Goal: Navigation & Orientation: Find specific page/section

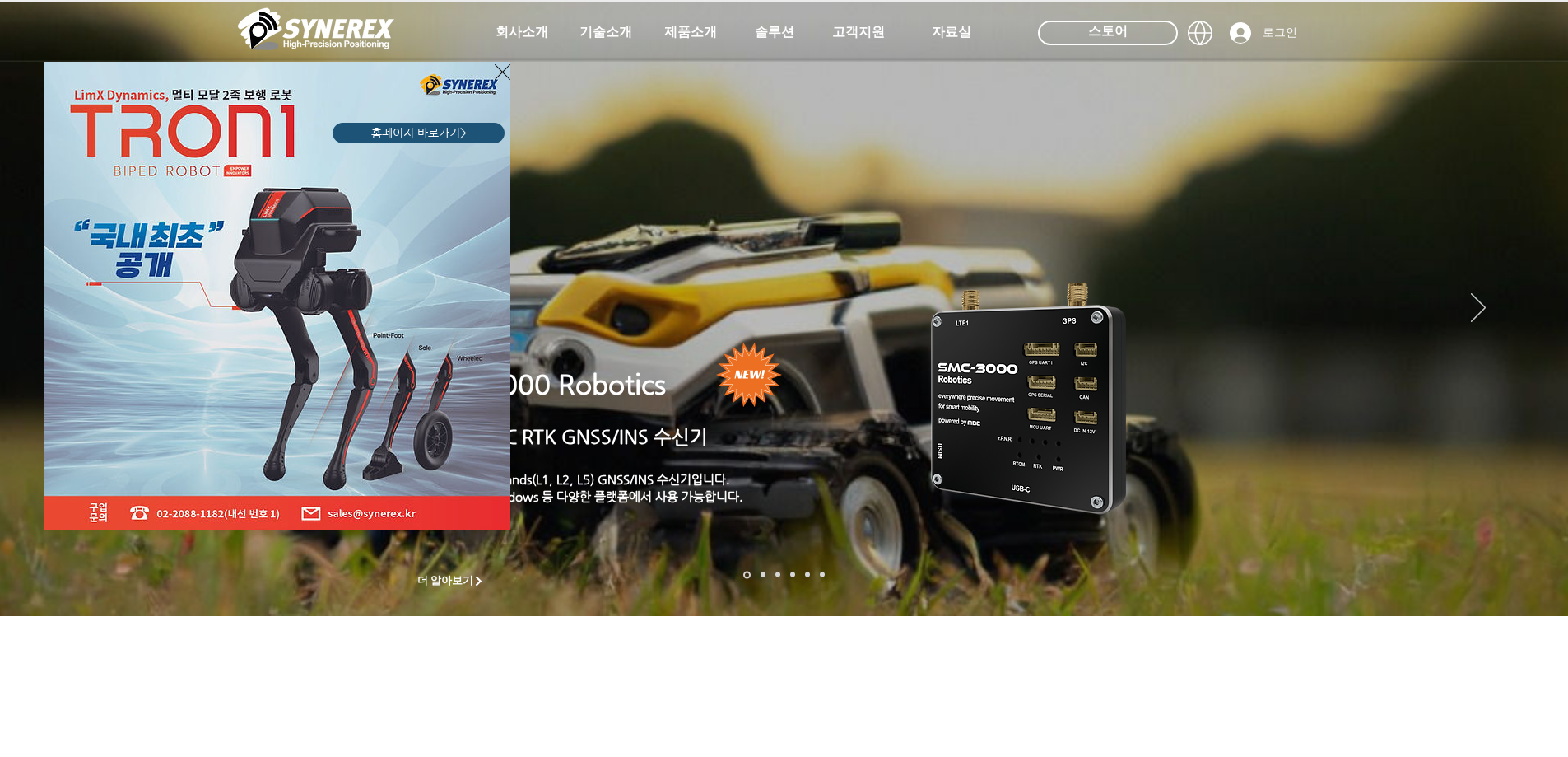
click at [501, 77] on icon "사이트로 돌아가기" at bounding box center [502, 72] width 15 height 21
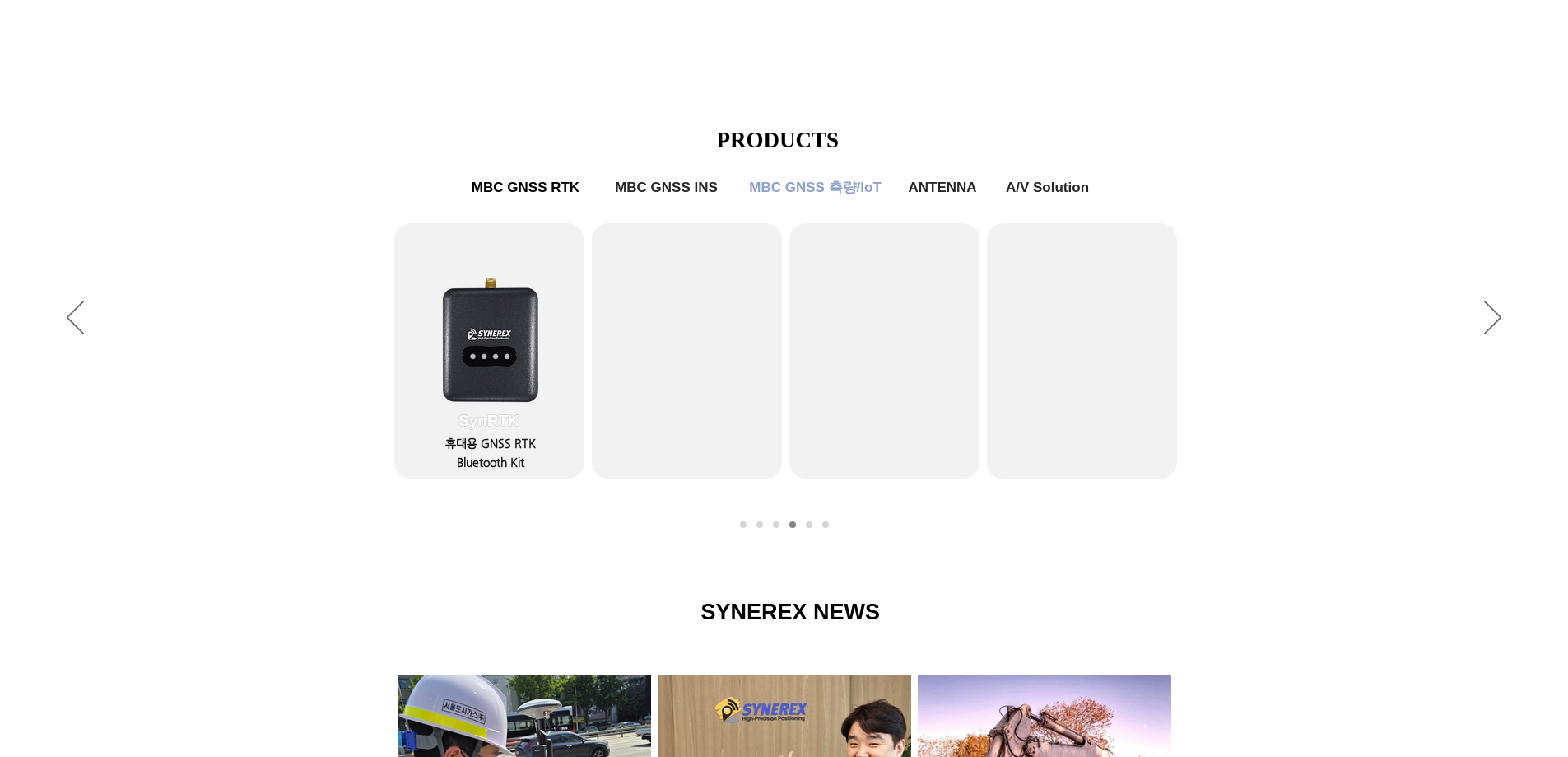
scroll to position [658, 0]
click at [536, 191] on span "MBC GNSS RTK" at bounding box center [525, 188] width 114 height 17
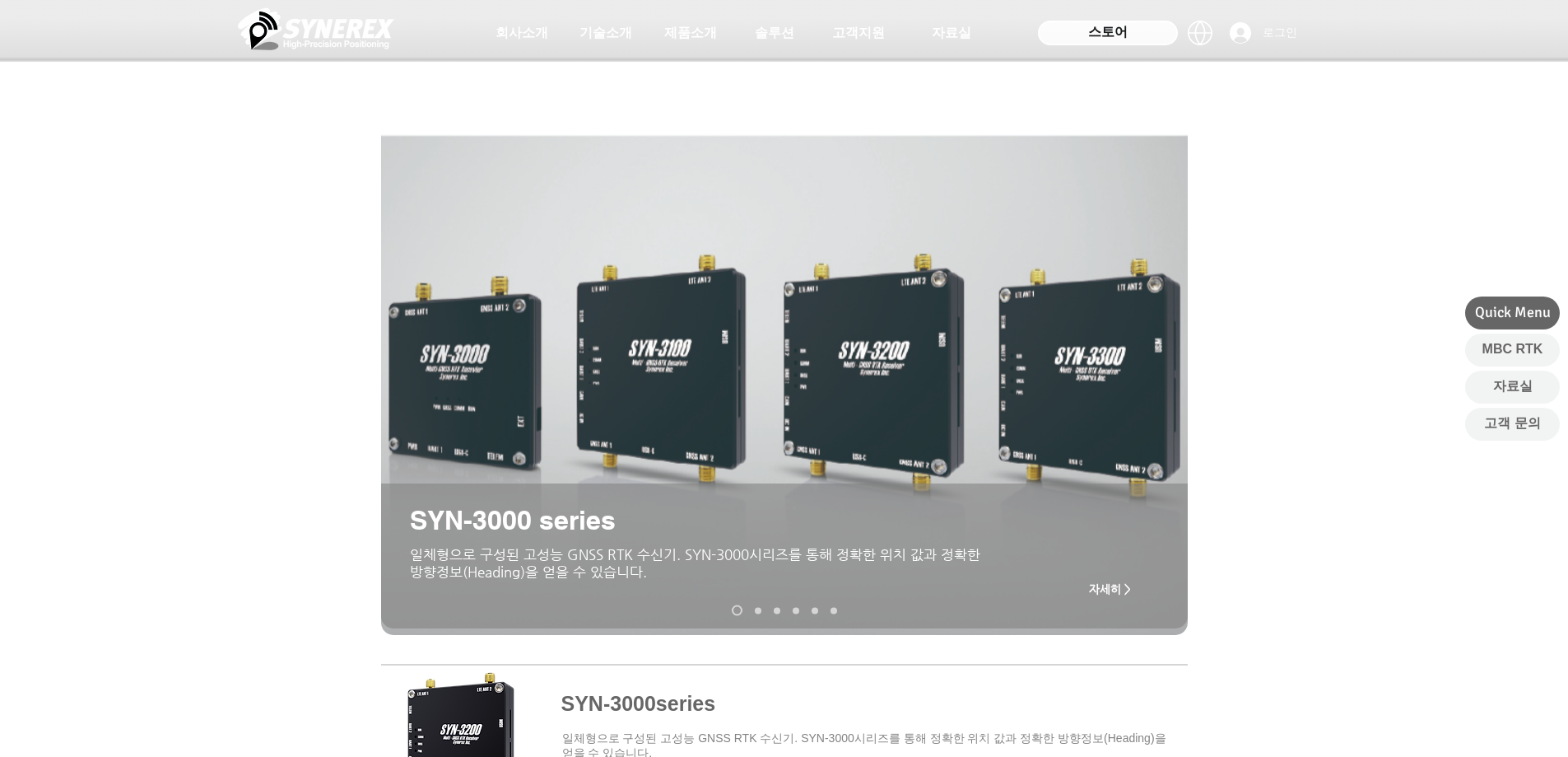
click at [1094, 36] on span "스토어" at bounding box center [1108, 32] width 40 height 18
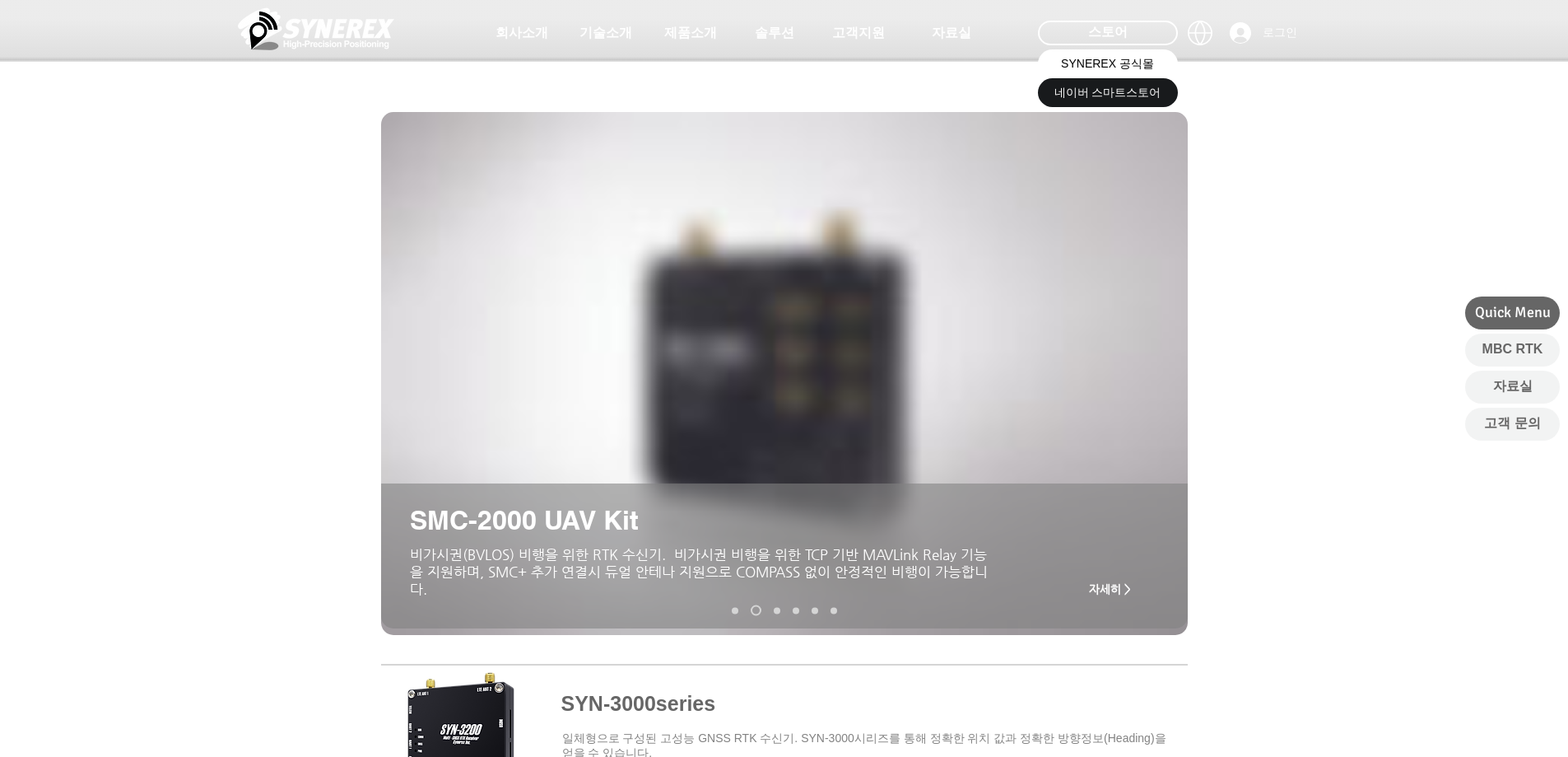
click at [1090, 74] on link "SYNEREX 공식몰" at bounding box center [1108, 64] width 140 height 29
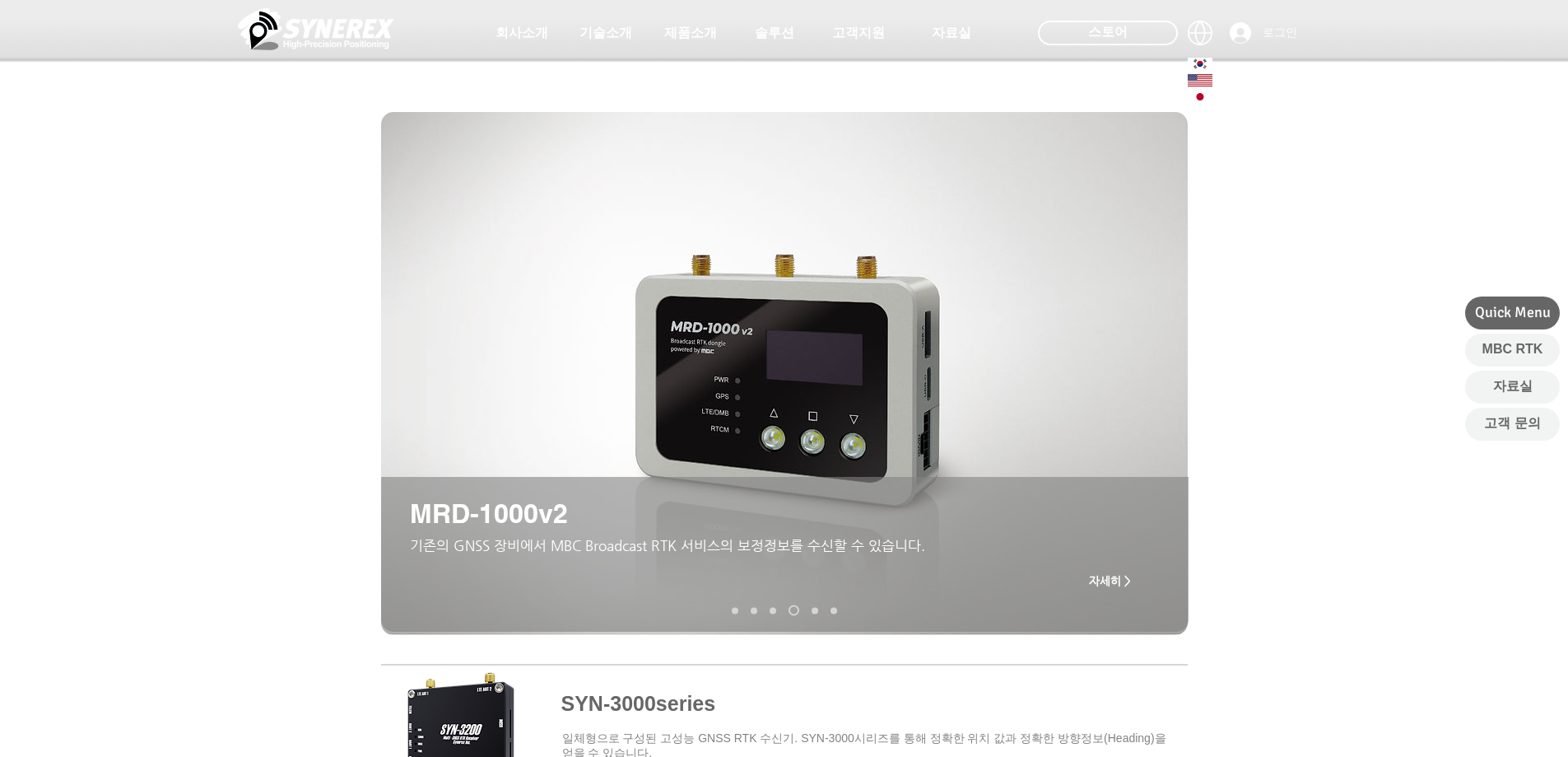
click at [1199, 64] on icon at bounding box center [1200, 63] width 5 height 5
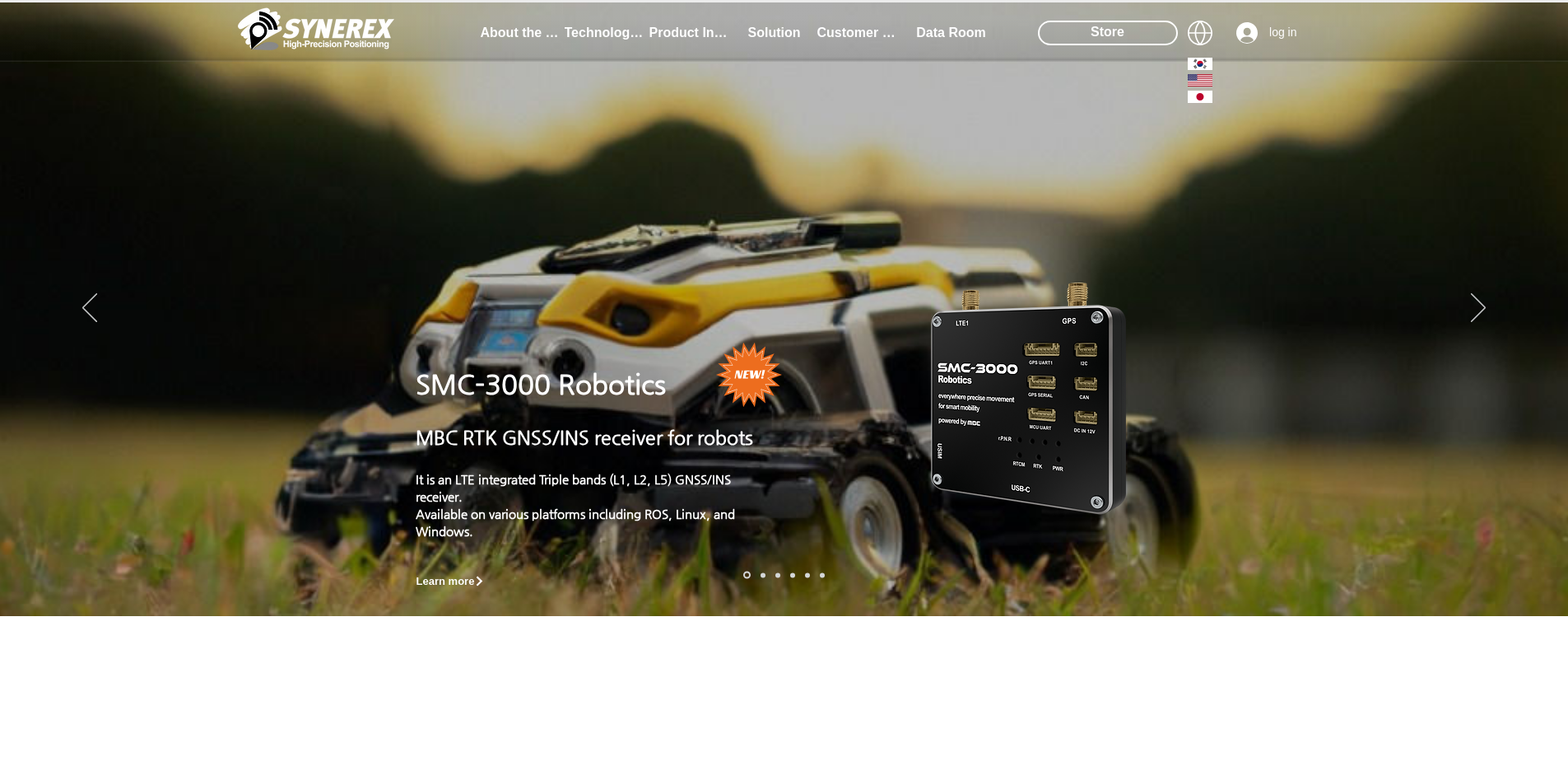
click at [1193, 29] on div at bounding box center [1200, 64] width 49 height 94
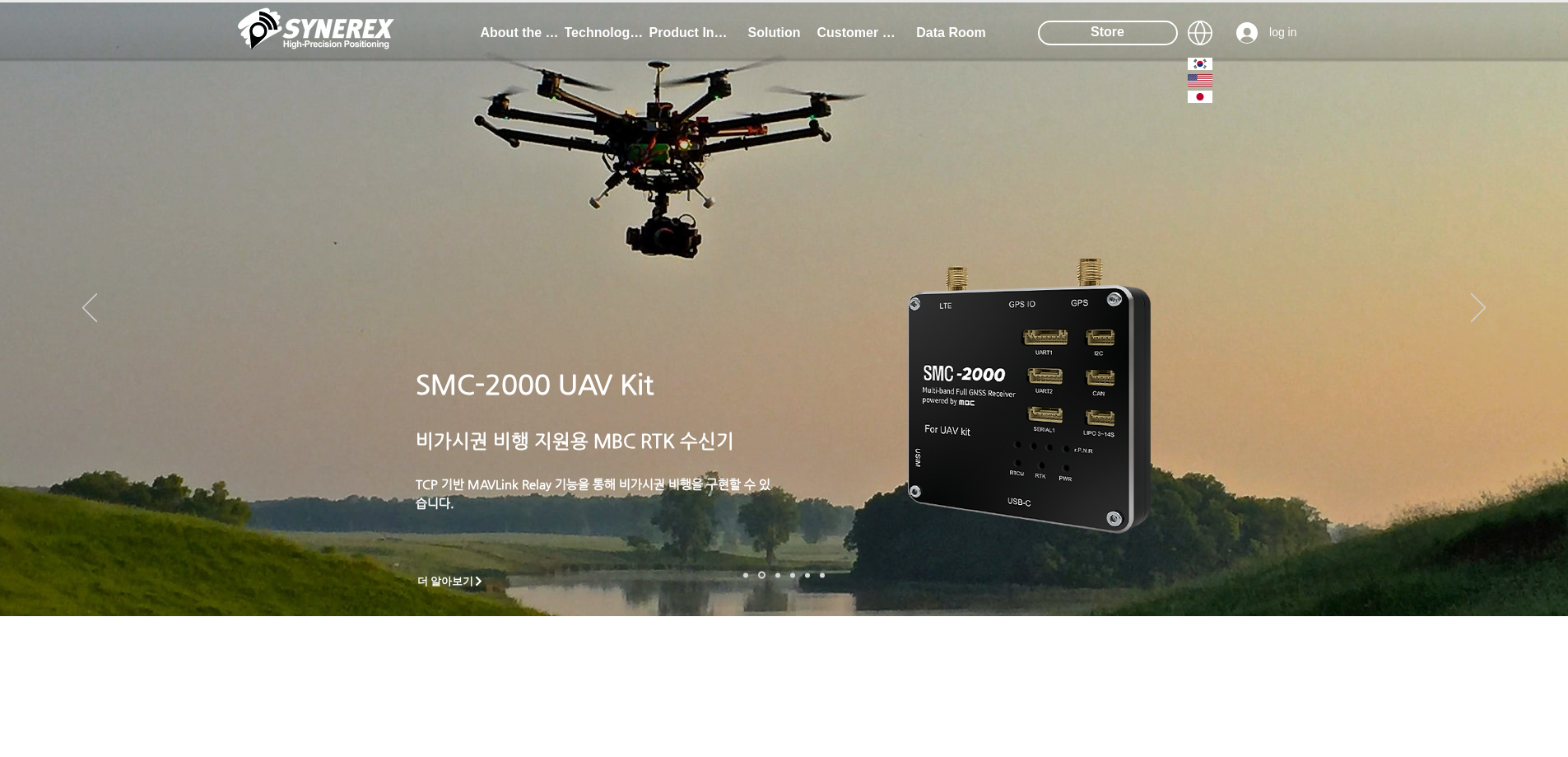
click at [1197, 78] on icon at bounding box center [1200, 78] width 22 height 1
